Goal: Complete application form: Complete application form

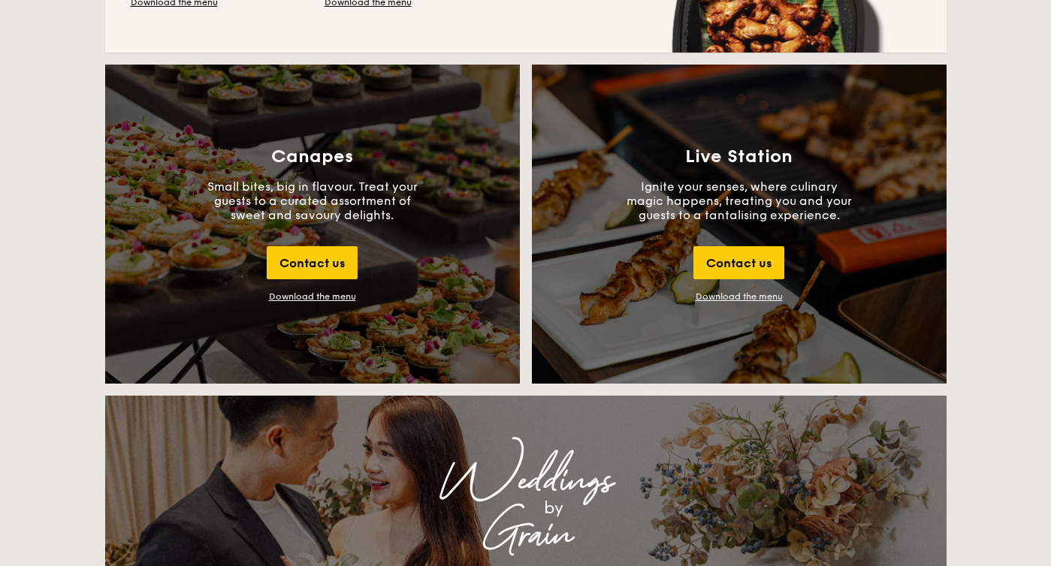
scroll to position [1647, 0]
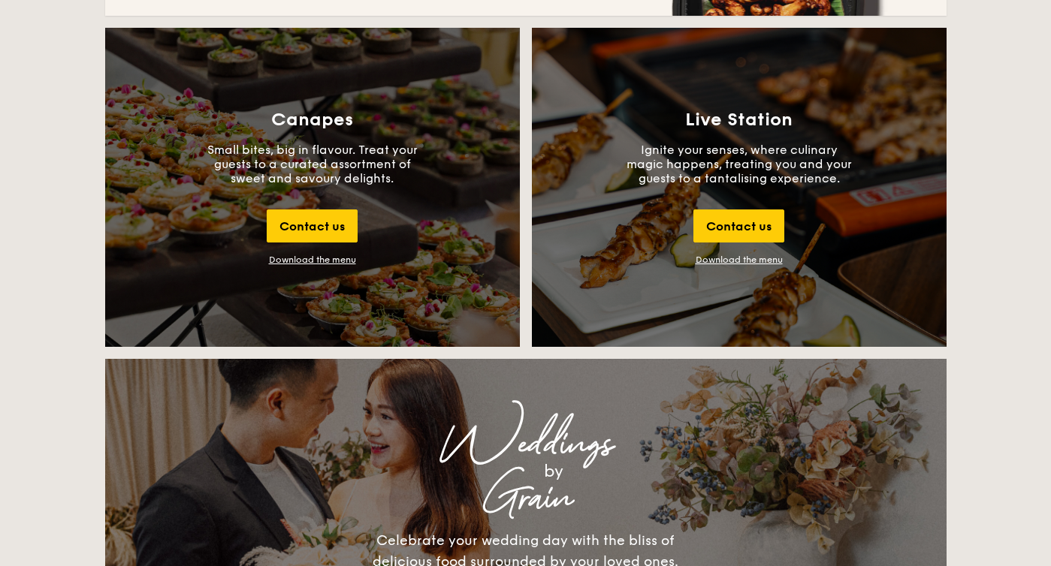
click at [318, 263] on div "Download the menu" at bounding box center [312, 260] width 87 height 11
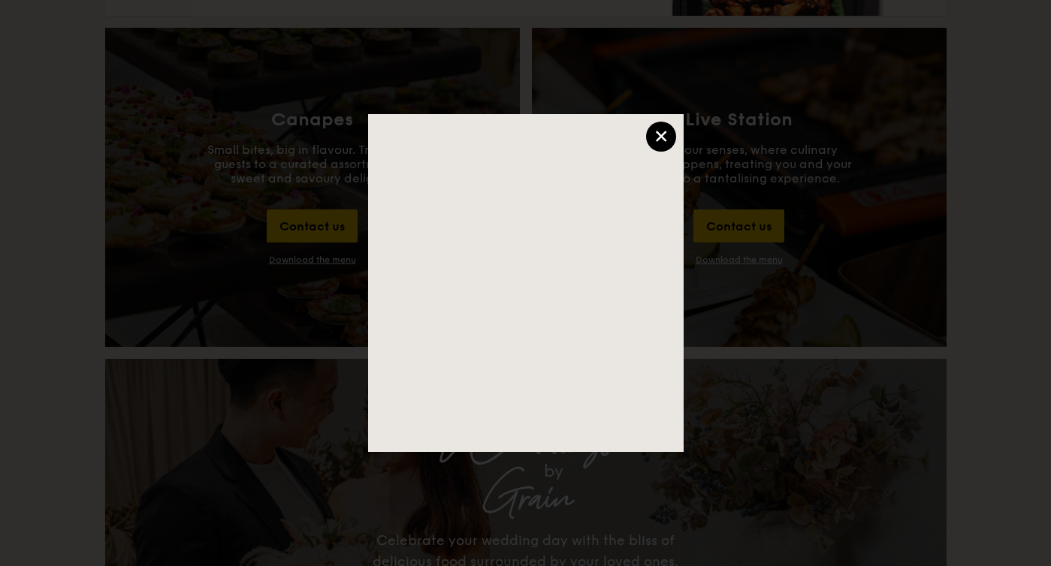
scroll to position [0, 0]
click at [663, 144] on div "×" at bounding box center [661, 137] width 30 height 30
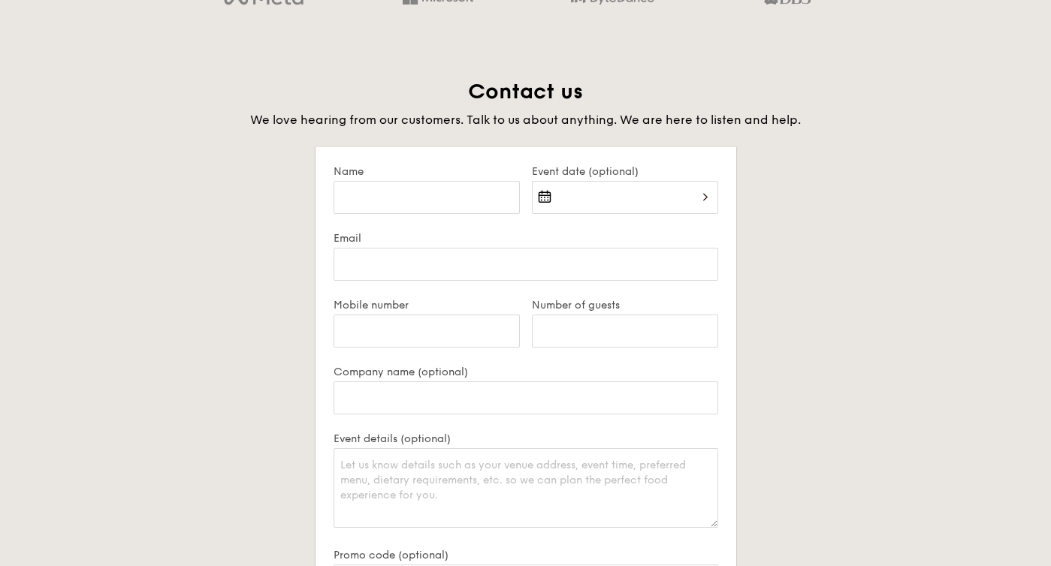
scroll to position [2807, 0]
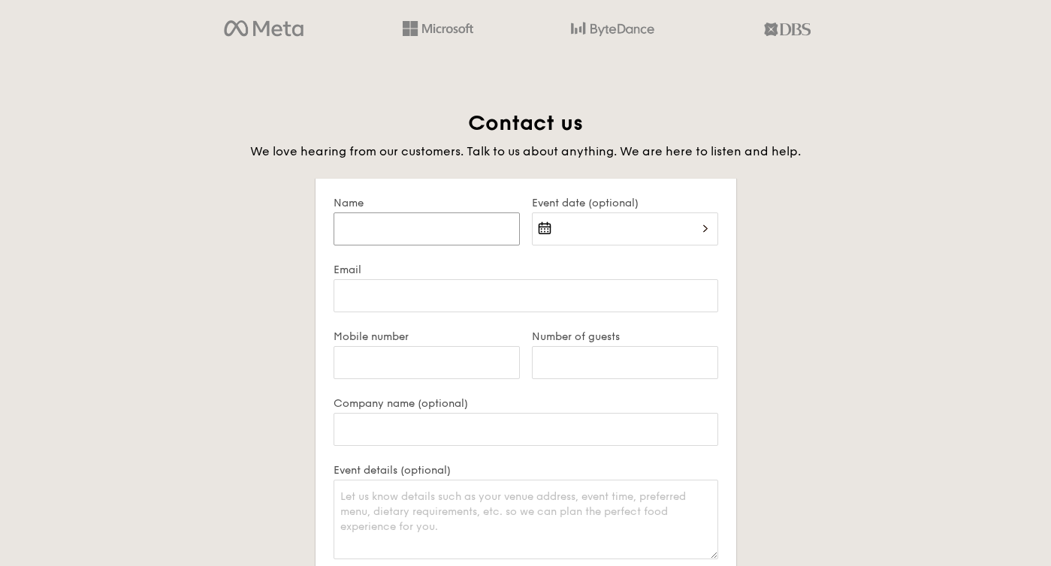
click at [458, 229] on input "Name" at bounding box center [427, 229] width 186 height 33
type input "Coby"
click at [638, 223] on div at bounding box center [625, 238] width 186 height 51
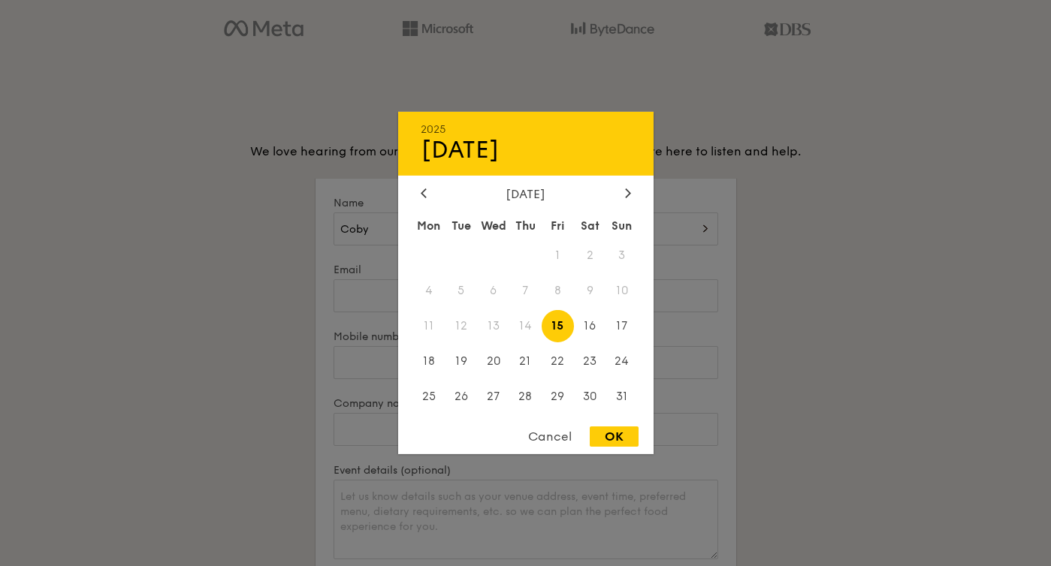
click at [620, 187] on div "[DATE]" at bounding box center [526, 194] width 210 height 14
click at [626, 188] on icon at bounding box center [628, 193] width 6 height 10
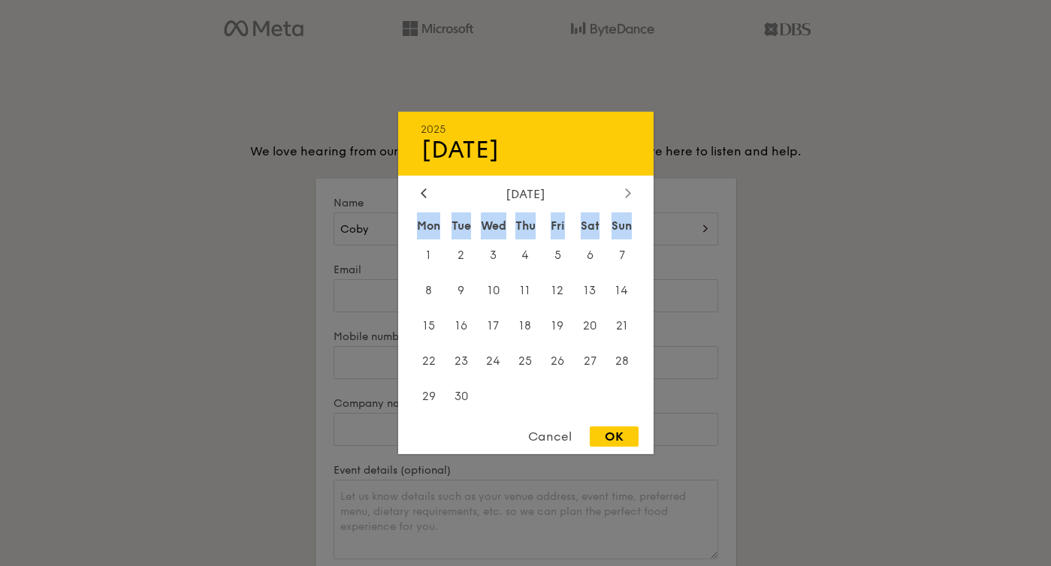
click at [626, 188] on icon at bounding box center [628, 193] width 6 height 10
click at [421, 198] on div at bounding box center [424, 194] width 14 height 14
click at [623, 362] on span "28" at bounding box center [622, 361] width 32 height 32
click at [620, 436] on div "OK" at bounding box center [614, 437] width 49 height 20
type input "[DATE]"
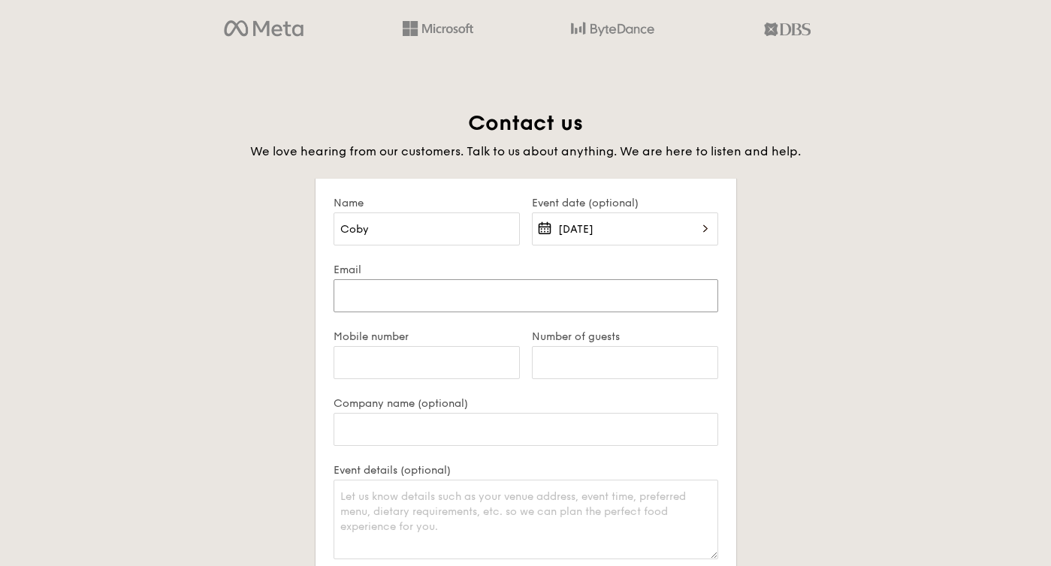
click at [407, 297] on input "Email" at bounding box center [526, 295] width 385 height 33
type input "[DOMAIN_NAME][EMAIL_ADDRESS][DOMAIN_NAME]"
click at [436, 364] on input "Mobile number" at bounding box center [427, 362] width 186 height 33
type input "[PHONE_NUMBER]"
click at [617, 369] on input "Number of guests" at bounding box center [625, 362] width 186 height 33
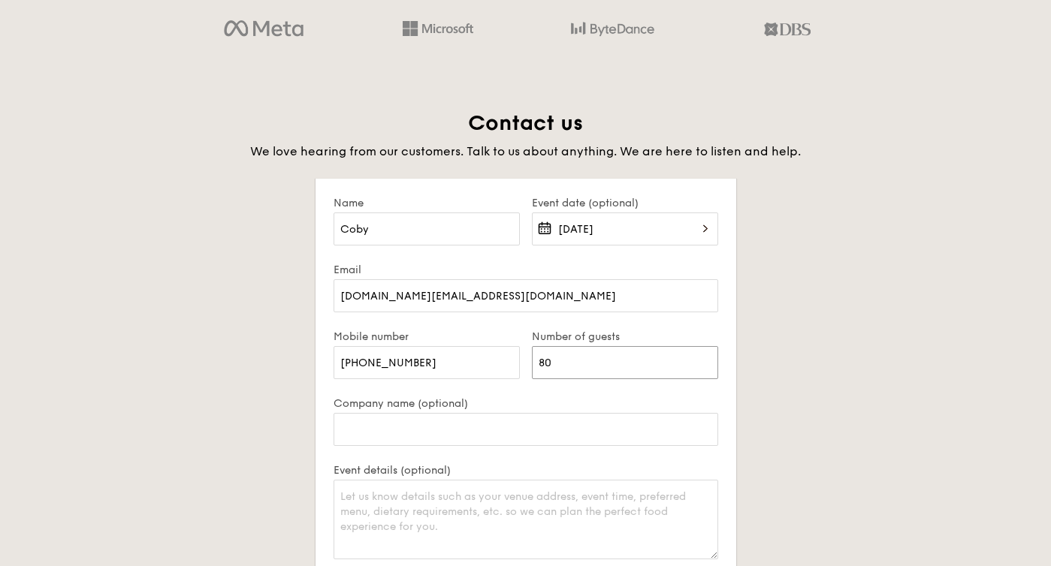
type input "80"
click at [542, 442] on input "Company name (optional)" at bounding box center [526, 429] width 385 height 33
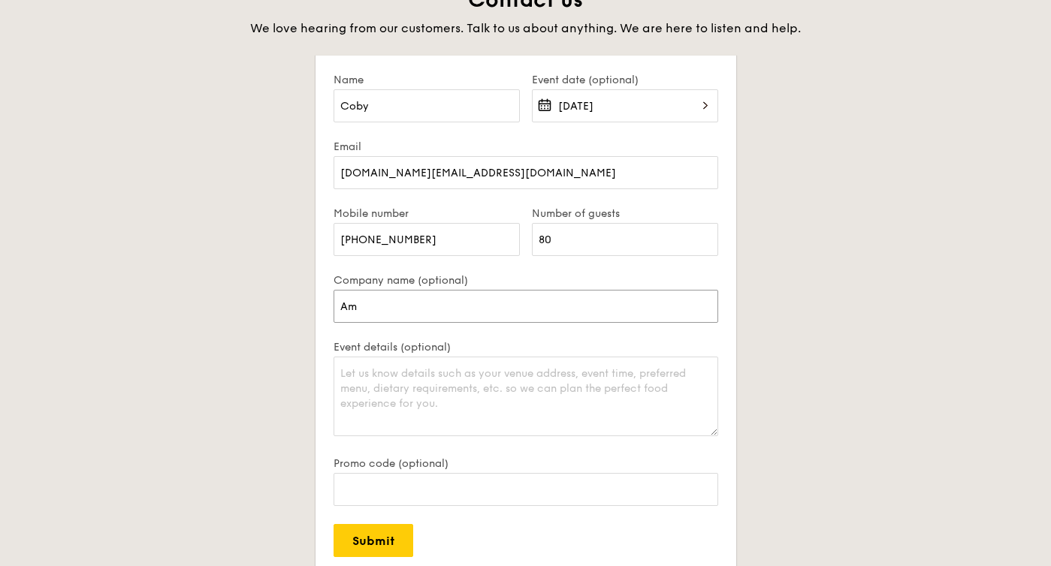
scroll to position [2934, 0]
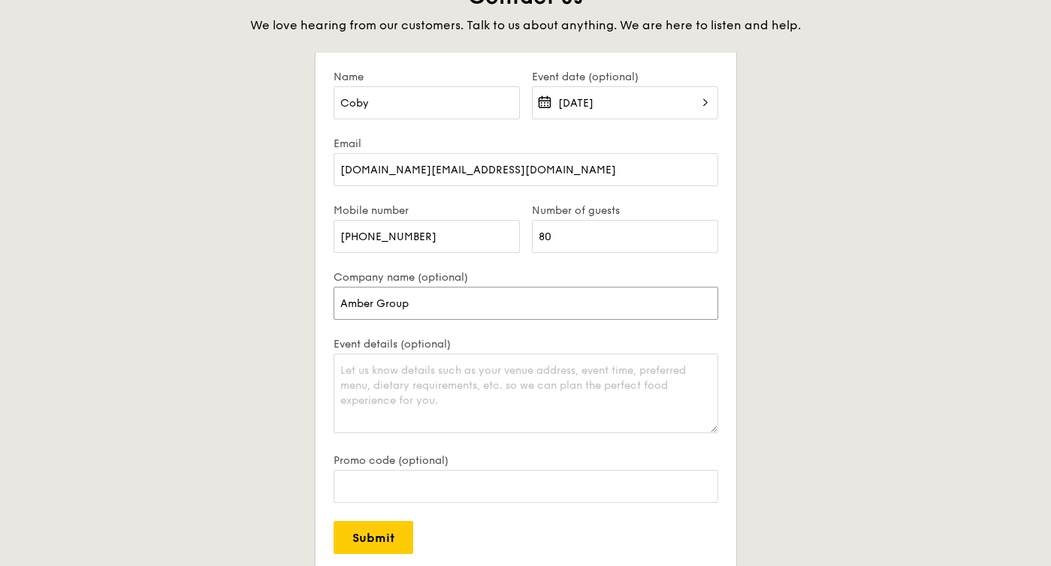
type input "Amber Group"
click at [468, 385] on textarea "Event details (optional)" at bounding box center [526, 394] width 385 height 80
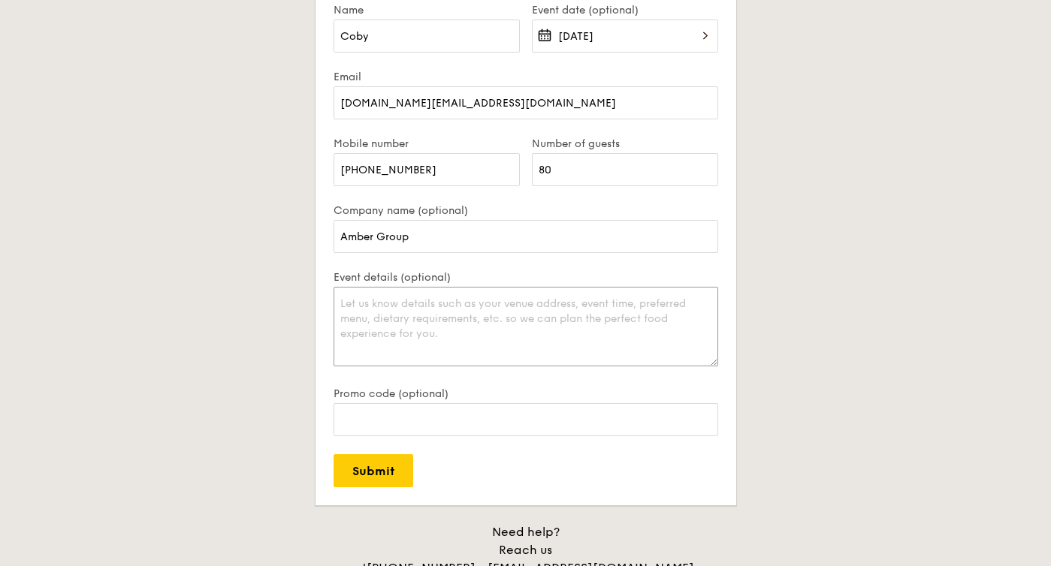
scroll to position [3003, 0]
paste textarea "We’re organizing a private event at our office space, please find the event det…"
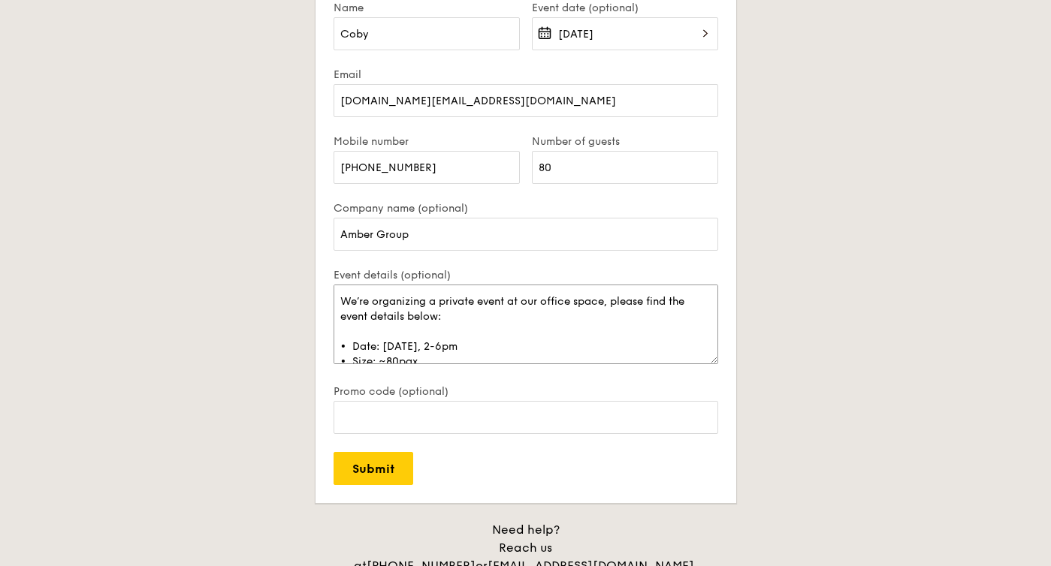
scroll to position [35, 0]
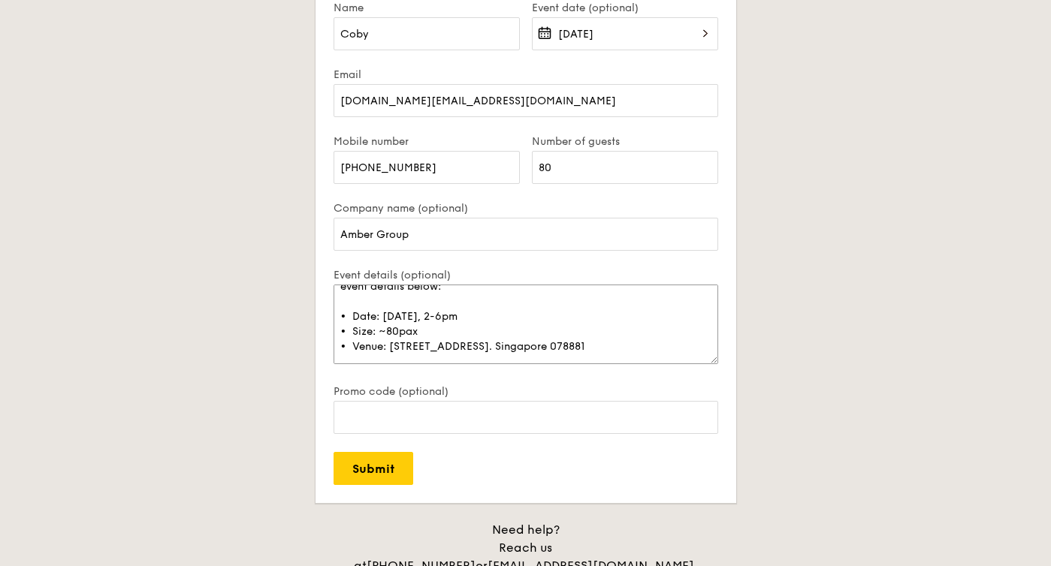
drag, startPoint x: 458, startPoint y: 327, endPoint x: 458, endPoint y: 337, distance: 10.5
click at [458, 332] on textarea "We’re organizing a private event at our office space, please find the event det…" at bounding box center [526, 325] width 385 height 80
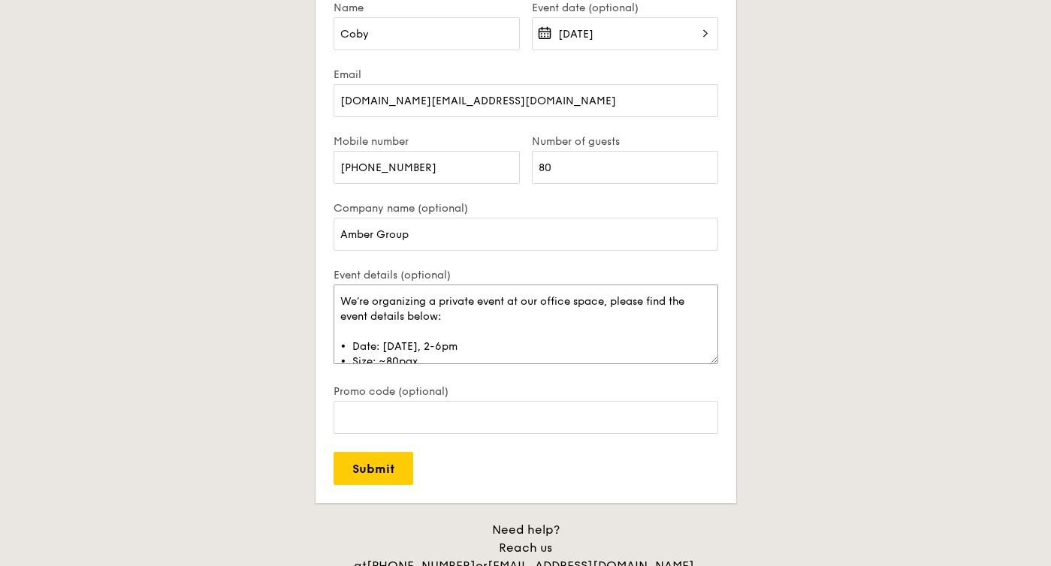
click at [445, 304] on textarea "We’re organizing a private event at our office space, please find the event det…" at bounding box center [526, 325] width 385 height 80
click at [605, 306] on textarea "We’re organizing a private event at our office space, please find the event det…" at bounding box center [526, 325] width 385 height 80
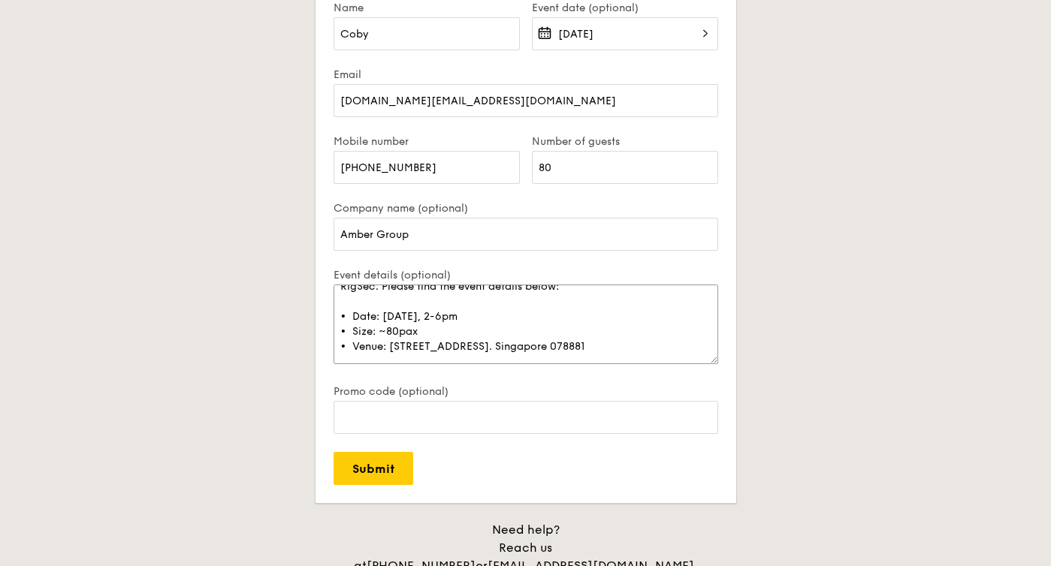
scroll to position [3051, 0]
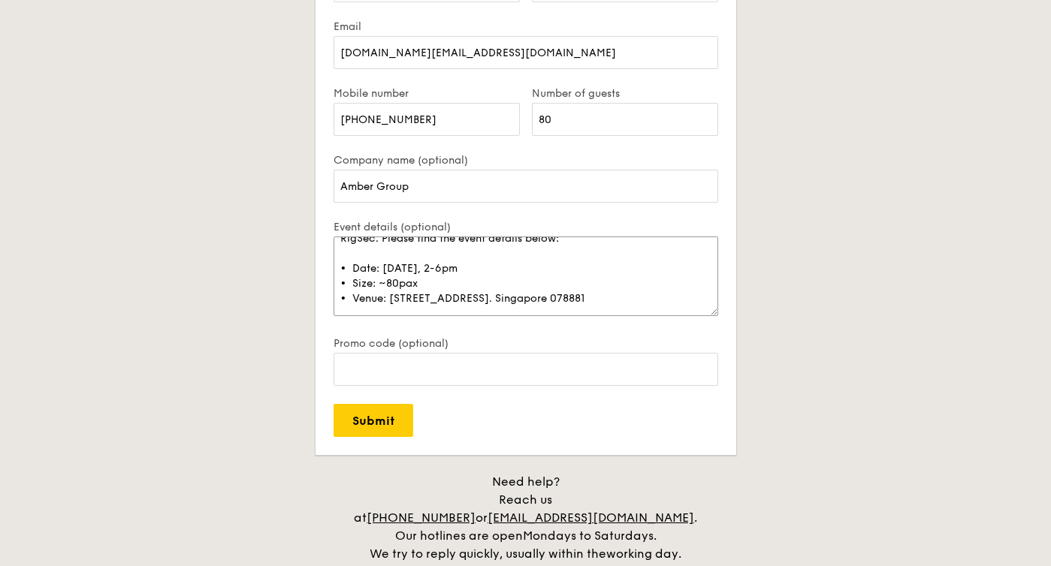
click at [391, 283] on textarea "We’re organizing a private event at our office space for subsidiary - RigSec. P…" at bounding box center [526, 277] width 385 height 80
click at [440, 367] on input "Promo code (optional)" at bounding box center [526, 369] width 385 height 33
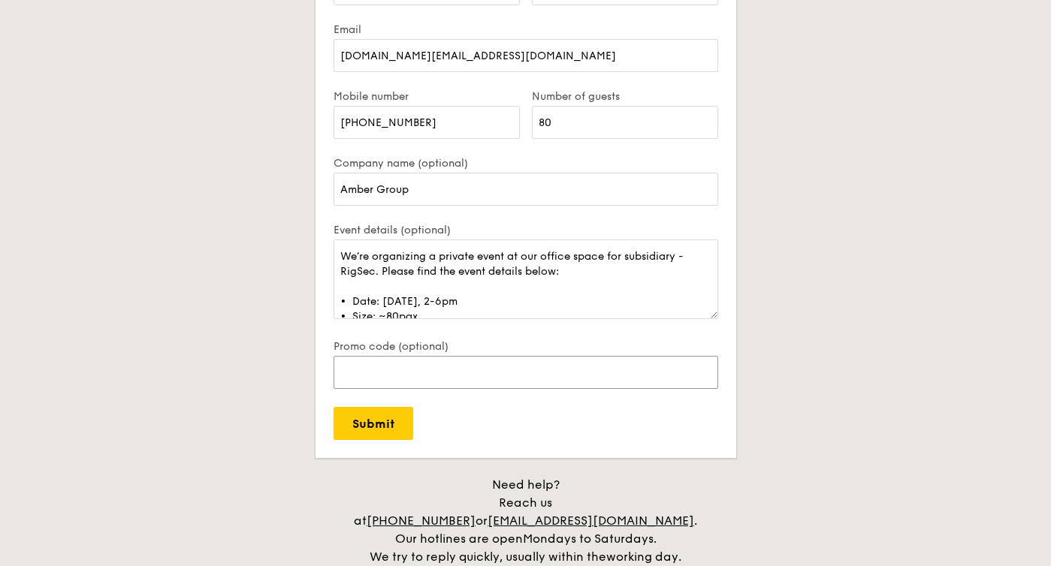
scroll to position [22, 0]
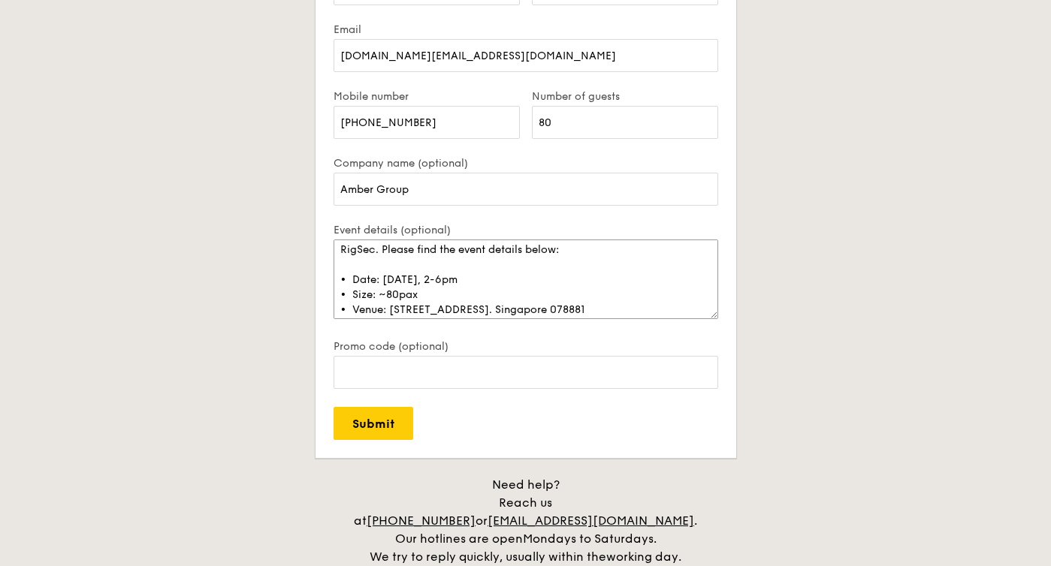
click at [531, 299] on textarea "We’re organizing a private event at our office space for subsidiary - RigSec. P…" at bounding box center [526, 280] width 385 height 80
drag, startPoint x: 349, startPoint y: 297, endPoint x: 318, endPoint y: 297, distance: 31.6
click at [318, 297] on form "Name Coby Event date (optional) [DATE] Email [DOMAIN_NAME][EMAIL_ADDRESS][DOMAI…" at bounding box center [526, 198] width 421 height 520
click at [362, 304] on textarea "We’re organizing a private event at our office space for subsidiary - RigSec. P…" at bounding box center [526, 280] width 385 height 80
paste textarea "•⁠"
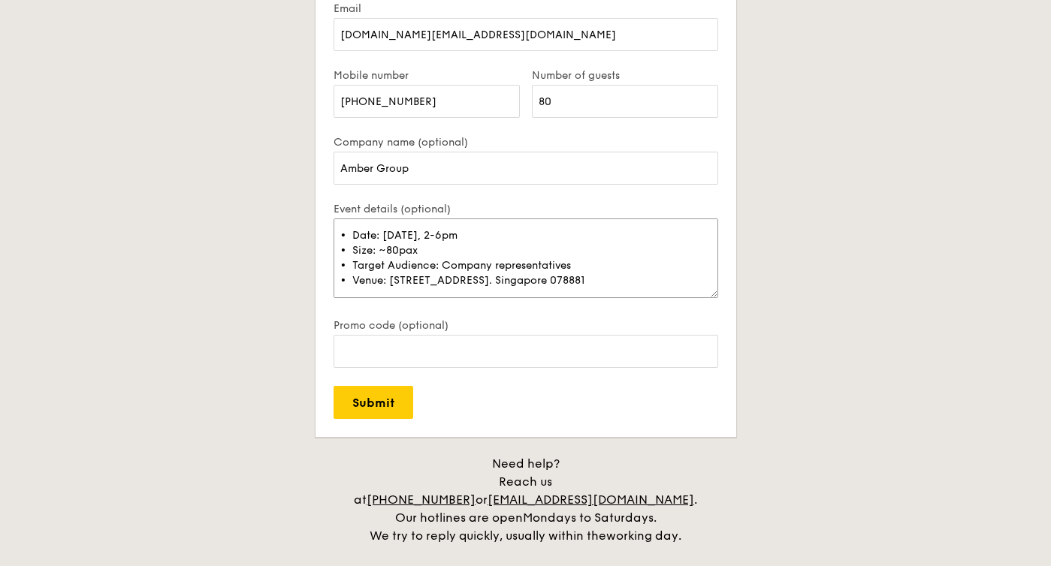
scroll to position [0, 0]
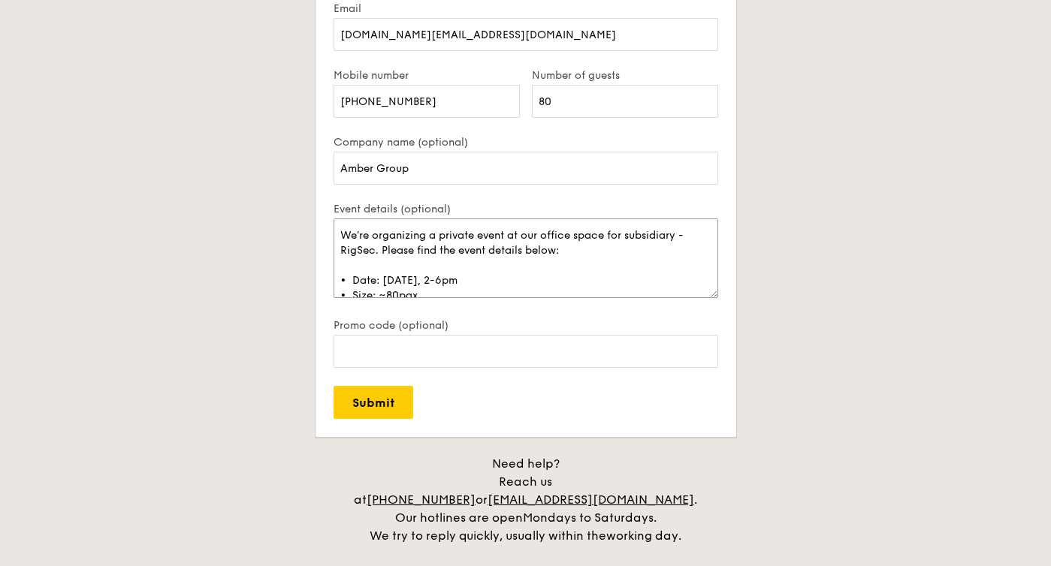
drag, startPoint x: 439, startPoint y: 238, endPoint x: 455, endPoint y: 243, distance: 16.4
click at [439, 238] on textarea "We’re organizing a private event at our office space for subsidiary - RigSec. P…" at bounding box center [526, 259] width 385 height 80
type textarea "We’re organizing a company private event at our office space for subsidiary - R…"
click at [382, 403] on input "Submit" at bounding box center [374, 402] width 80 height 33
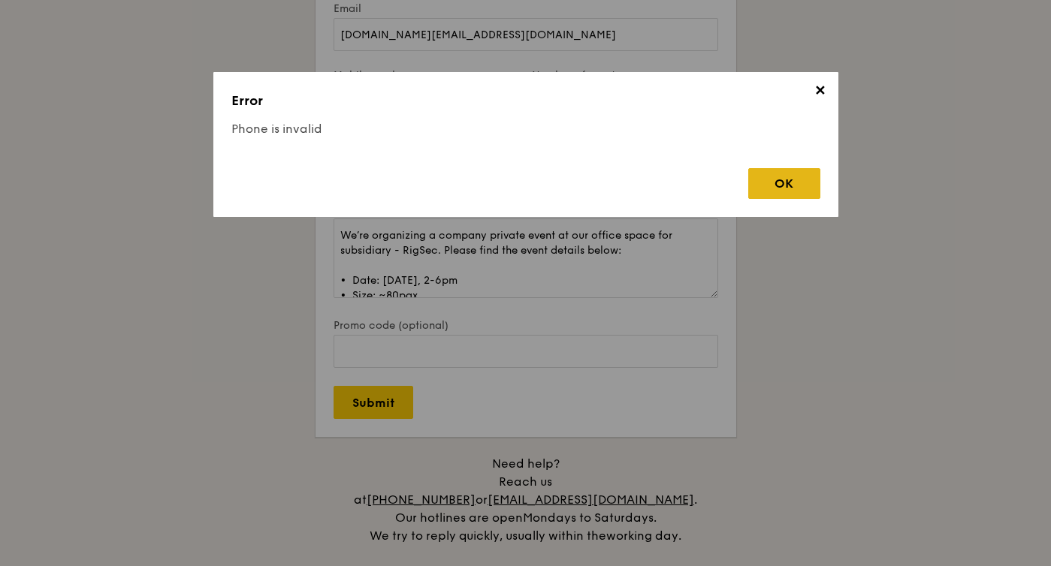
click at [787, 189] on div "OK" at bounding box center [784, 183] width 72 height 31
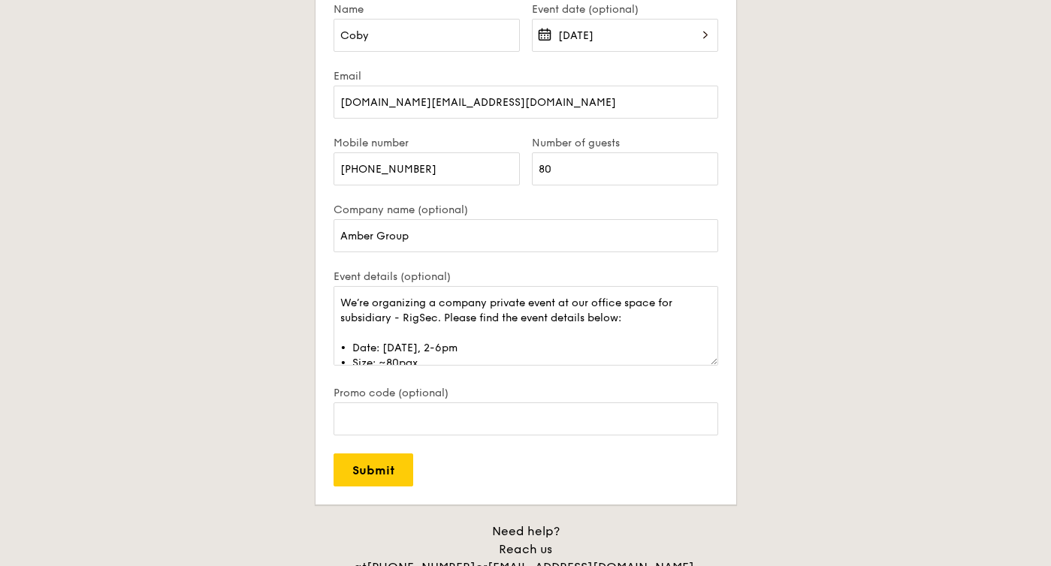
scroll to position [2997, 0]
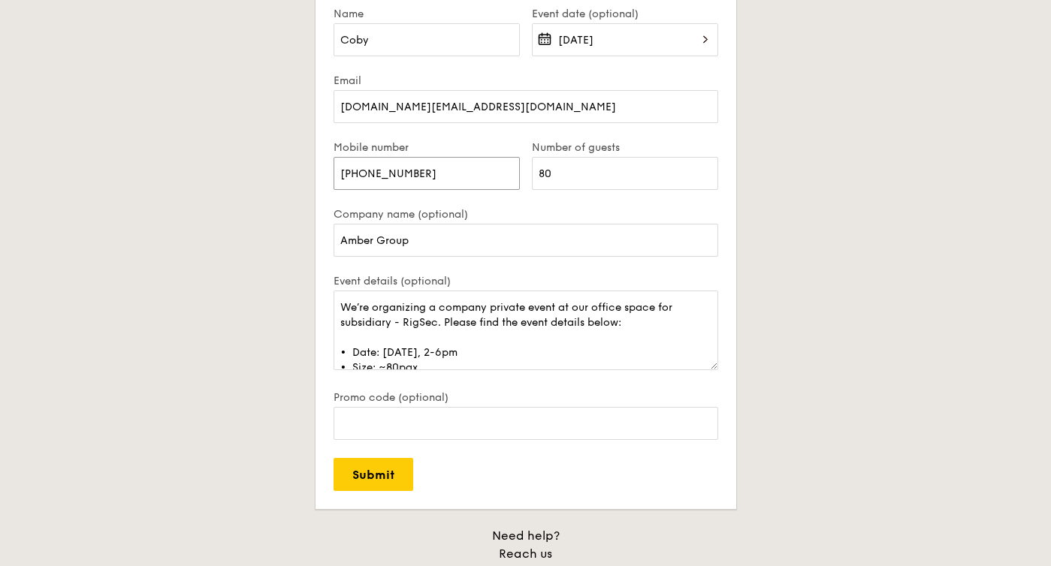
click at [363, 173] on input "[PHONE_NUMBER]" at bounding box center [427, 173] width 186 height 33
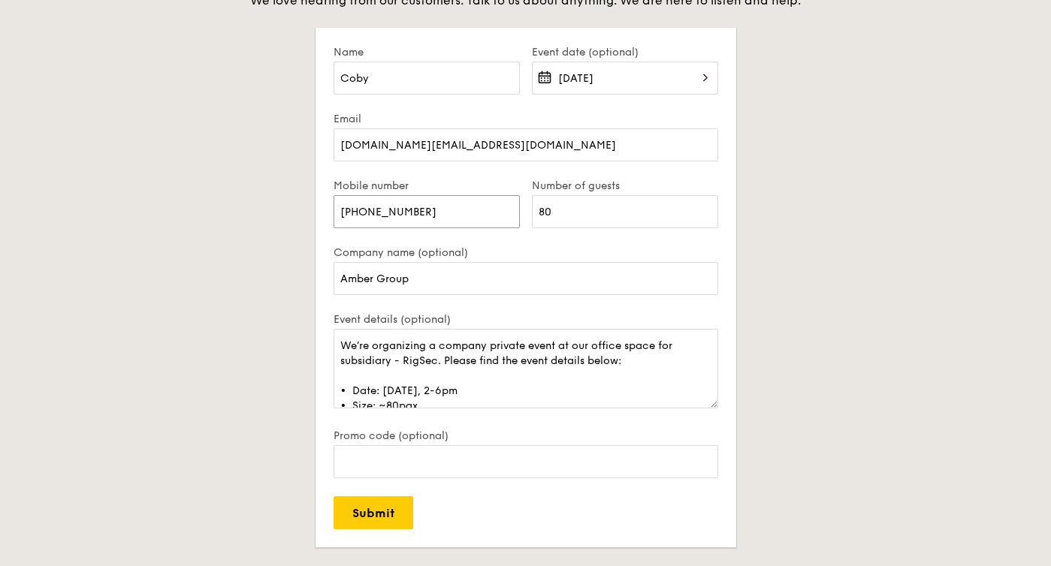
click at [371, 216] on input "[PHONE_NUMBER]" at bounding box center [427, 211] width 186 height 33
click at [355, 213] on input "[PHONE_NUMBER]" at bounding box center [427, 211] width 186 height 33
click at [346, 212] on input "[PHONE_NUMBER]" at bounding box center [427, 211] width 186 height 33
click at [373, 514] on input "Submit" at bounding box center [374, 513] width 80 height 33
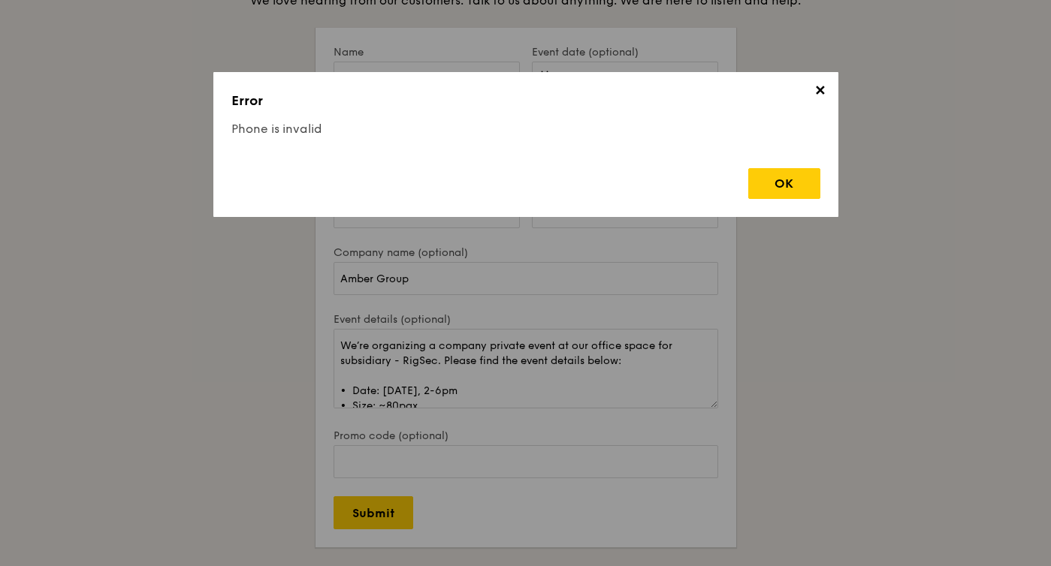
click at [733, 177] on div "OK" at bounding box center [525, 177] width 589 height 43
click at [762, 177] on div "OK" at bounding box center [784, 183] width 72 height 31
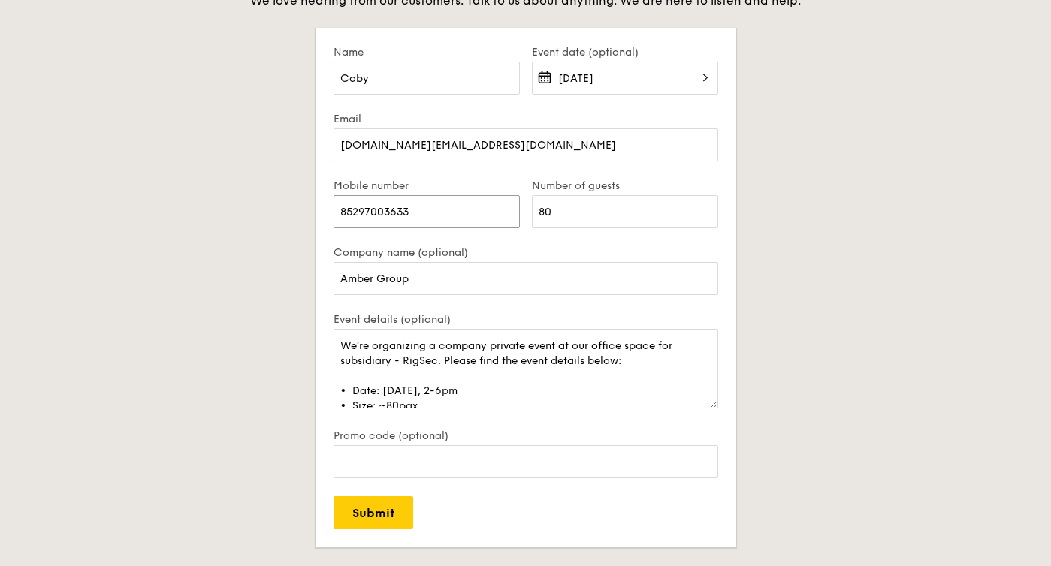
drag, startPoint x: 359, startPoint y: 212, endPoint x: 270, endPoint y: 212, distance: 88.6
click at [270, 212] on div "Contact us We love hearing from our customers. Talk to us about anything. We ar…" at bounding box center [525, 307] width 841 height 697
type input "97003633"
click at [393, 521] on input "Submit" at bounding box center [374, 513] width 80 height 33
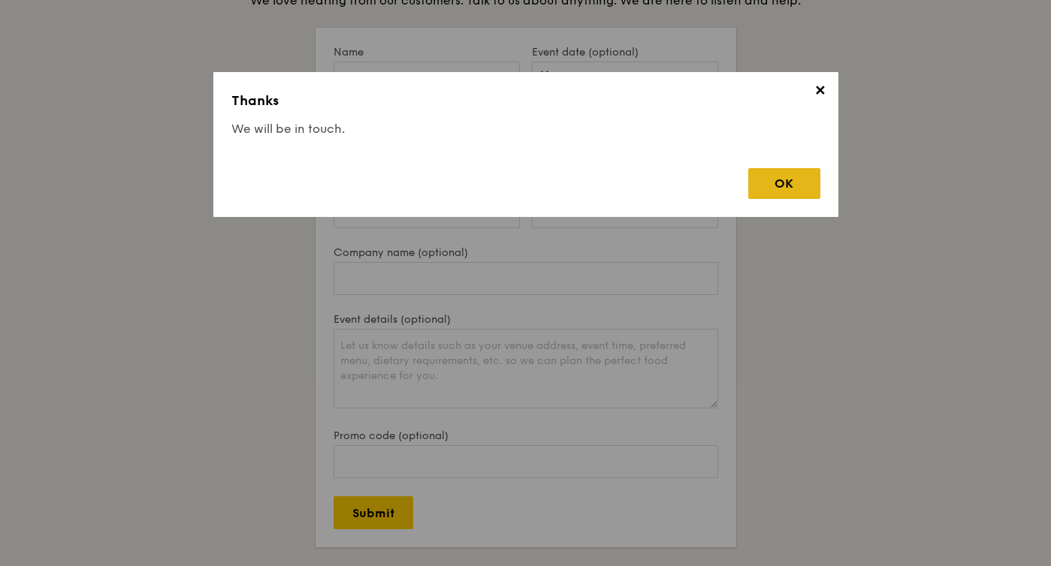
click at [789, 185] on div "OK" at bounding box center [784, 183] width 72 height 31
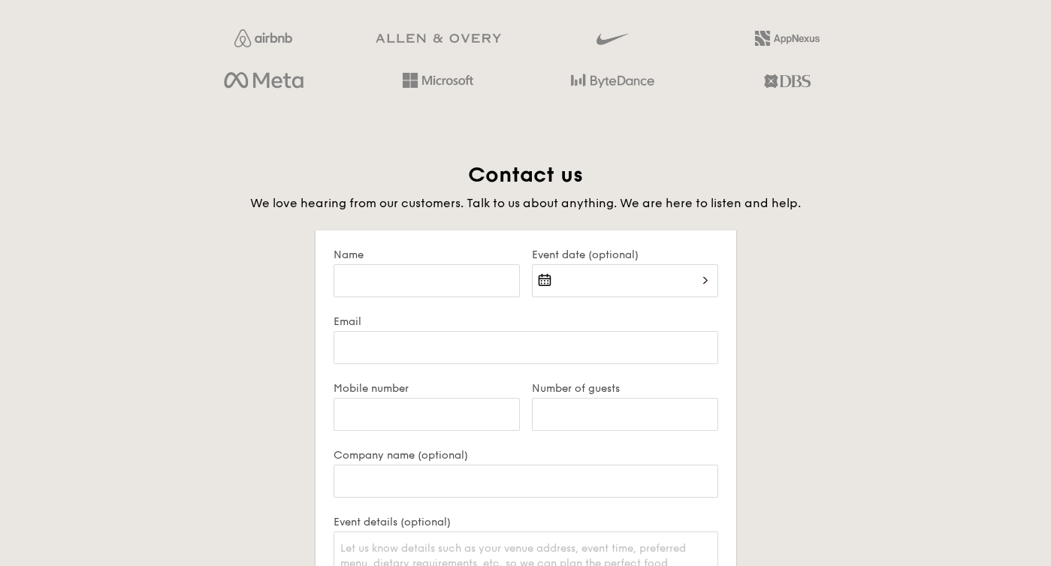
scroll to position [2743, 0]
